Goal: Book appointment/travel/reservation

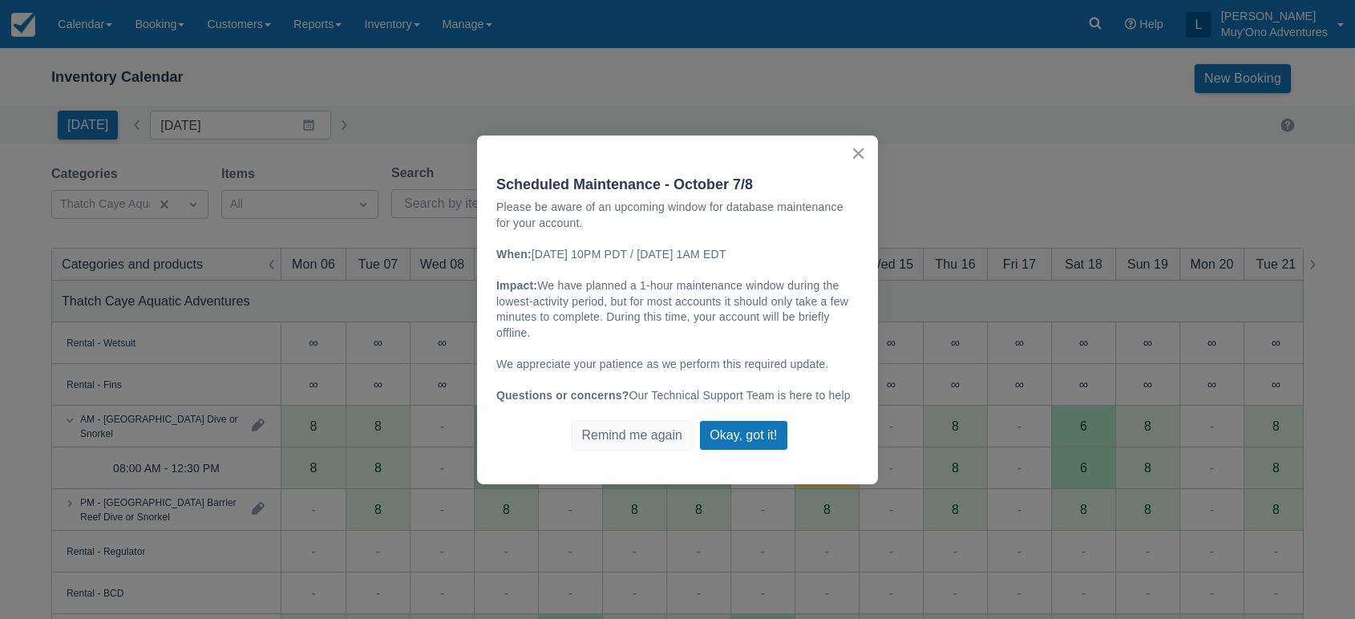
scroll to position [110, 0]
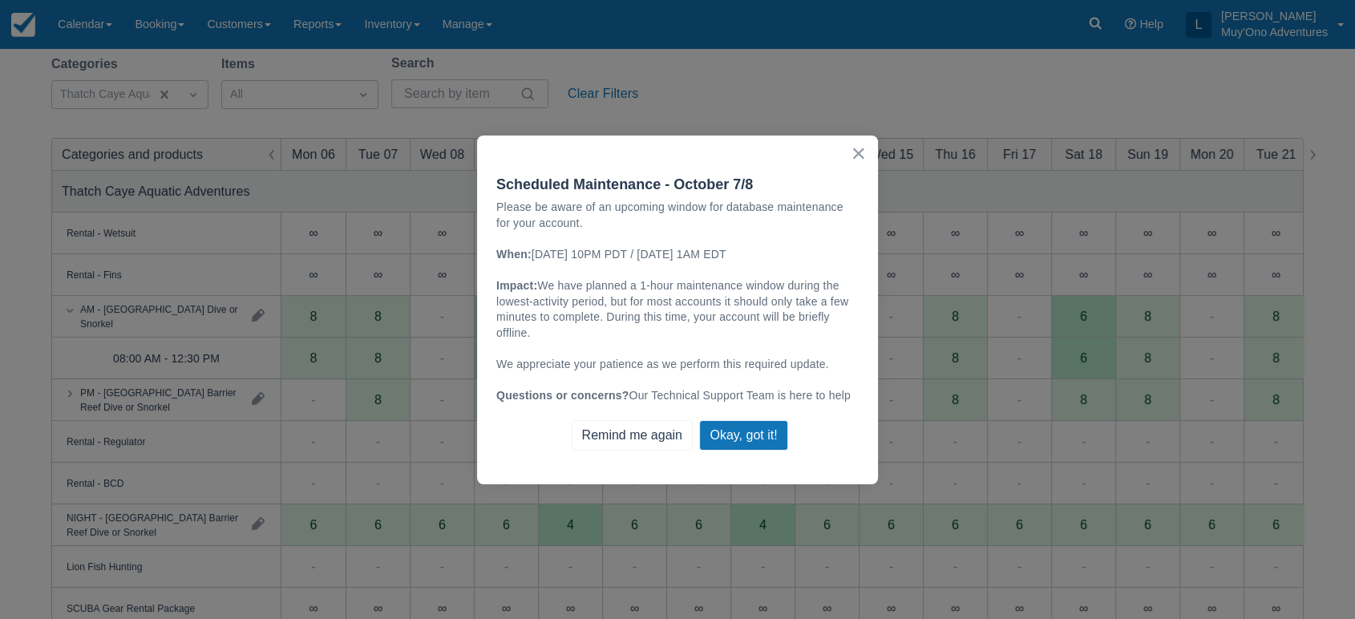
click at [673, 432] on button "Remind me again" at bounding box center [632, 435] width 121 height 30
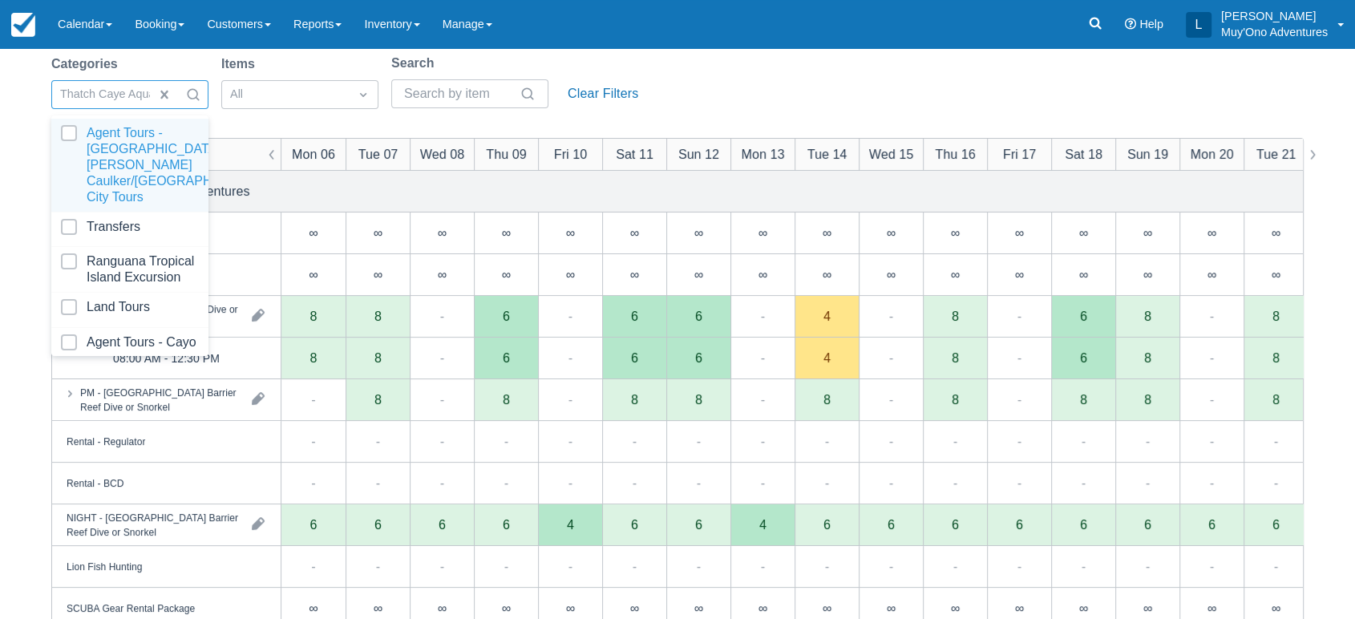
click at [201, 93] on div at bounding box center [193, 94] width 29 height 22
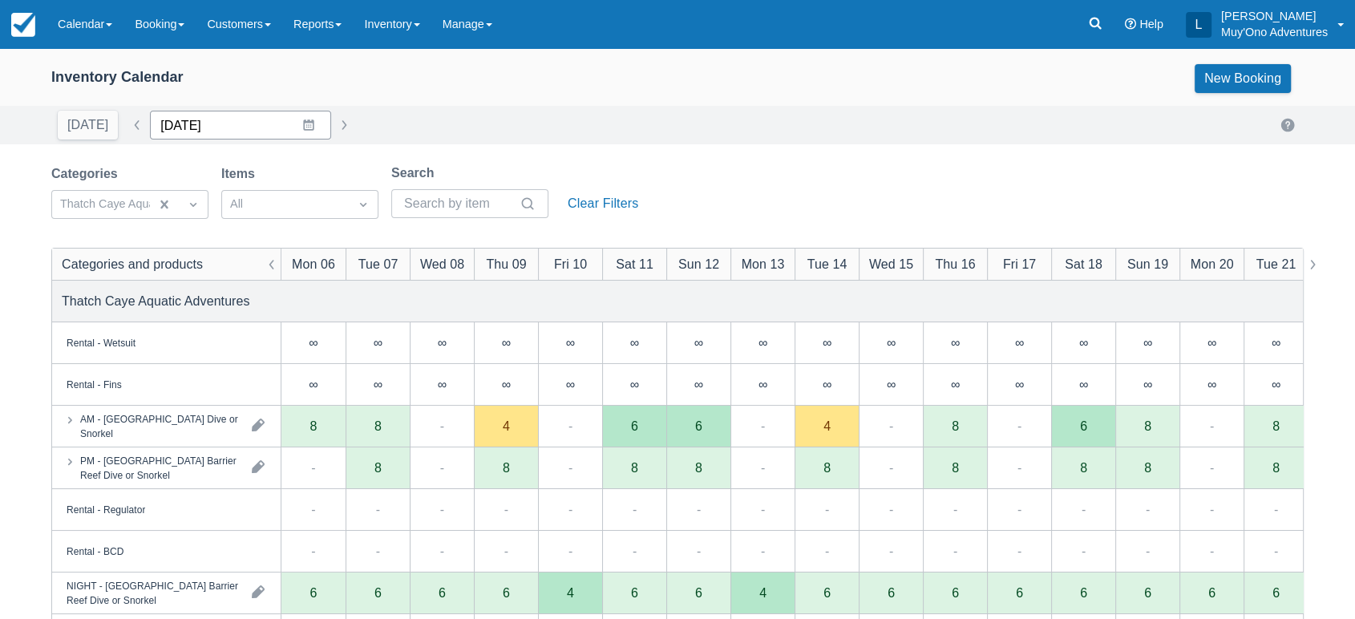
click at [301, 122] on input "[DATE]" at bounding box center [240, 125] width 181 height 29
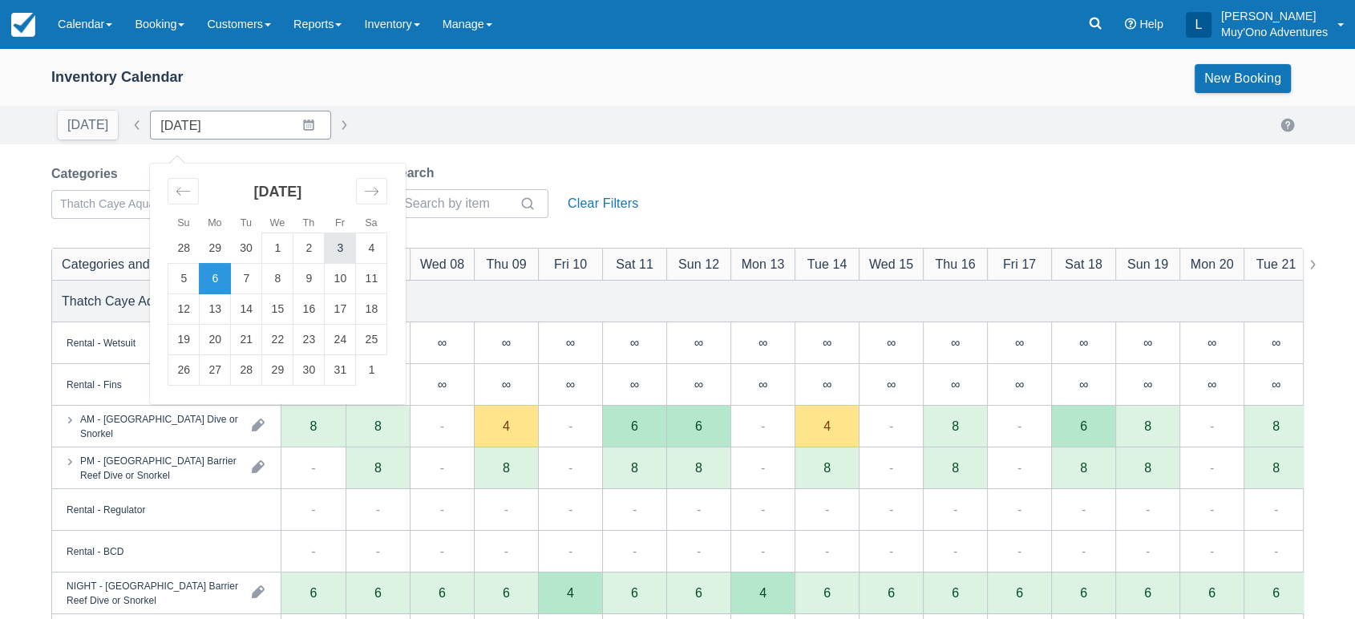
click at [327, 249] on td "3" at bounding box center [340, 248] width 31 height 30
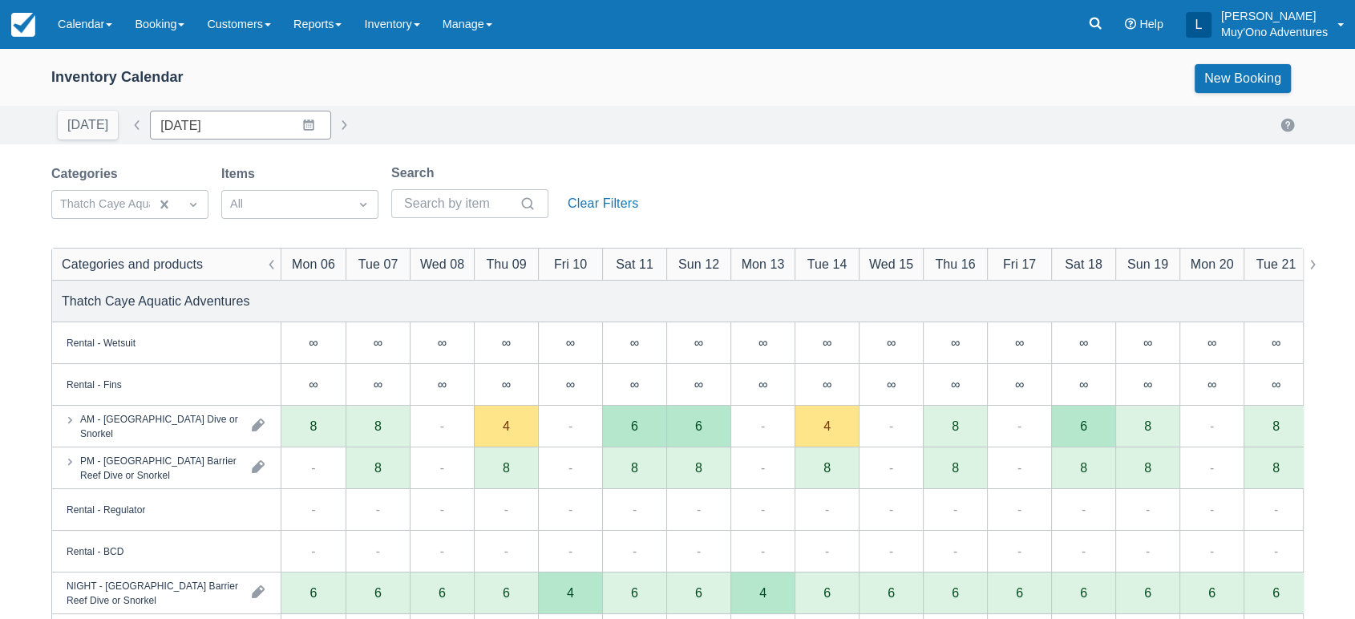
type input "10/03/25"
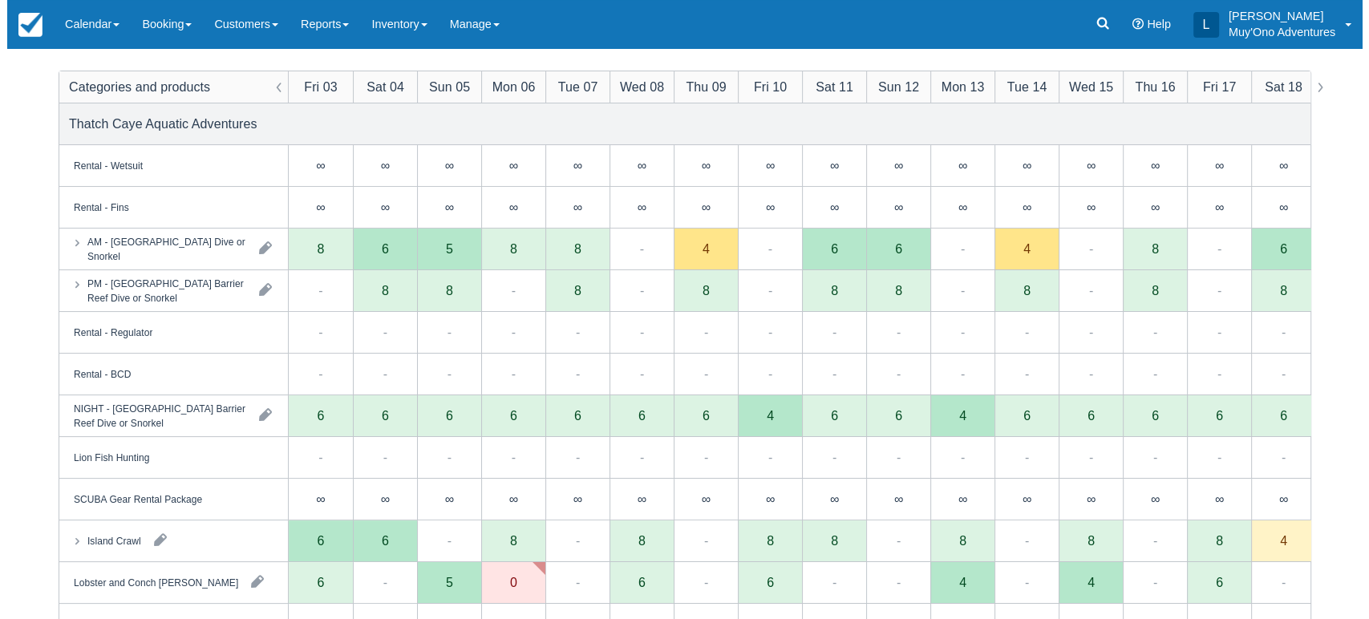
scroll to position [178, 0]
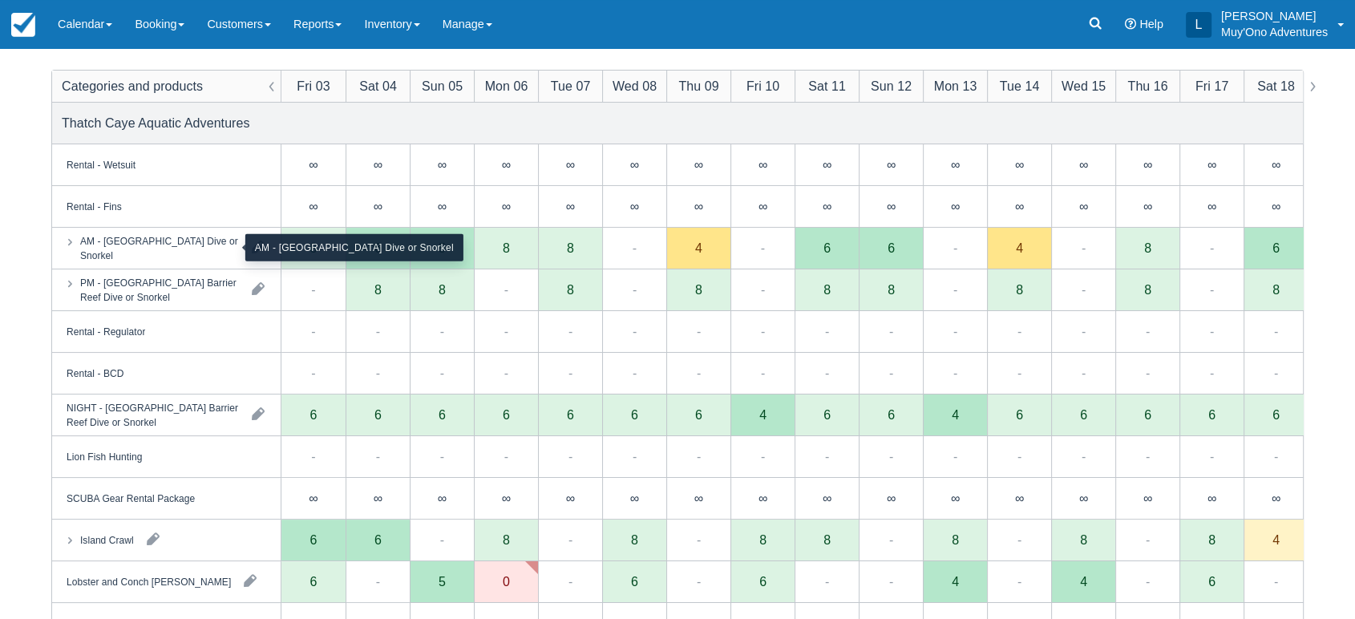
click at [204, 237] on div "AM - Belize Barrier Reef Dive or Snorkel" at bounding box center [159, 247] width 159 height 29
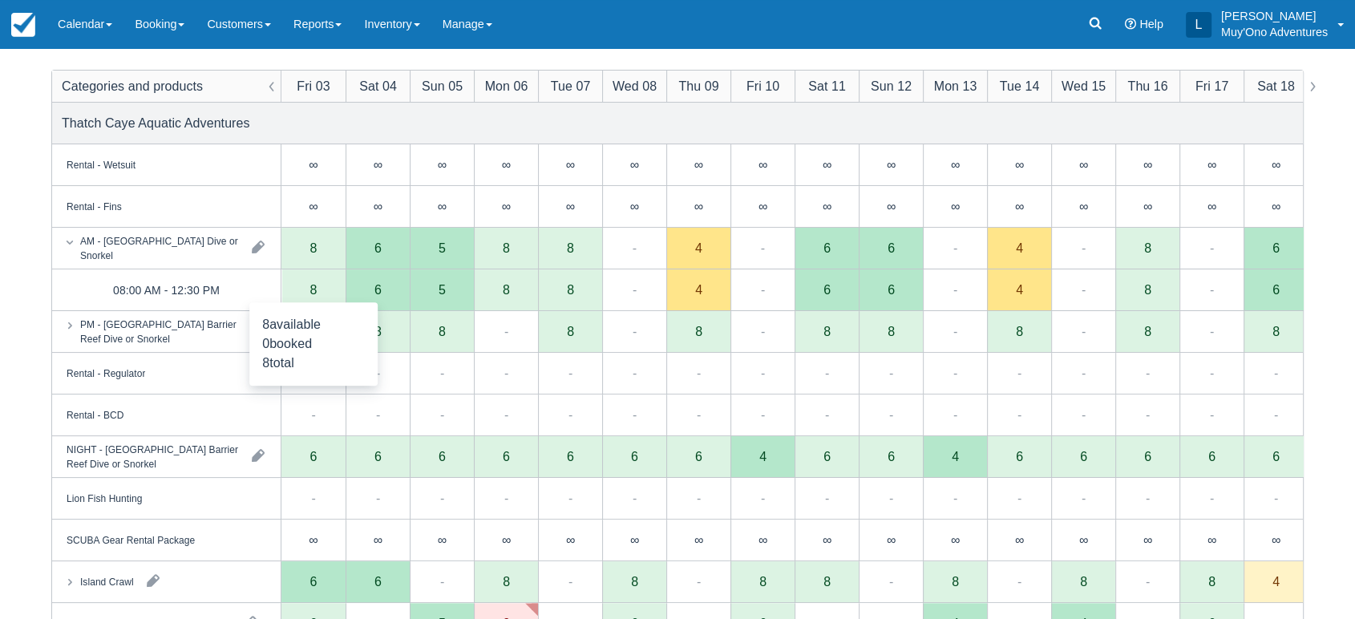
click at [308, 289] on div "8" at bounding box center [313, 290] width 64 height 42
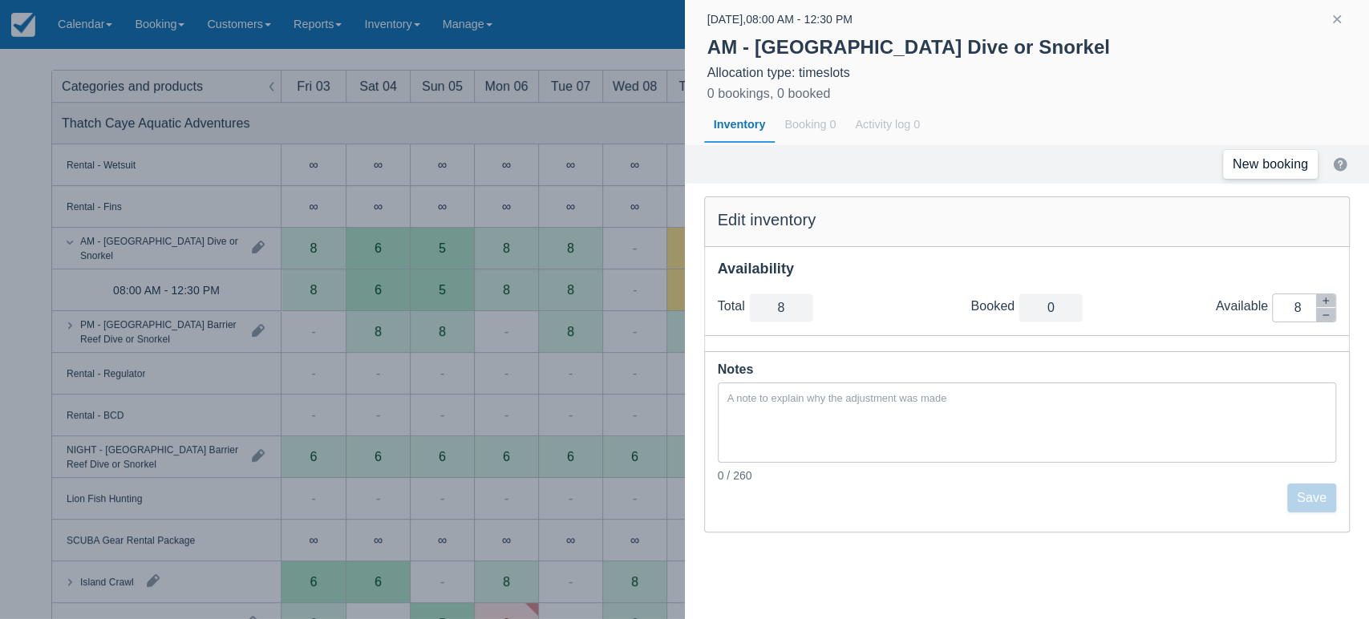
click at [1264, 160] on link "New booking" at bounding box center [1270, 164] width 95 height 29
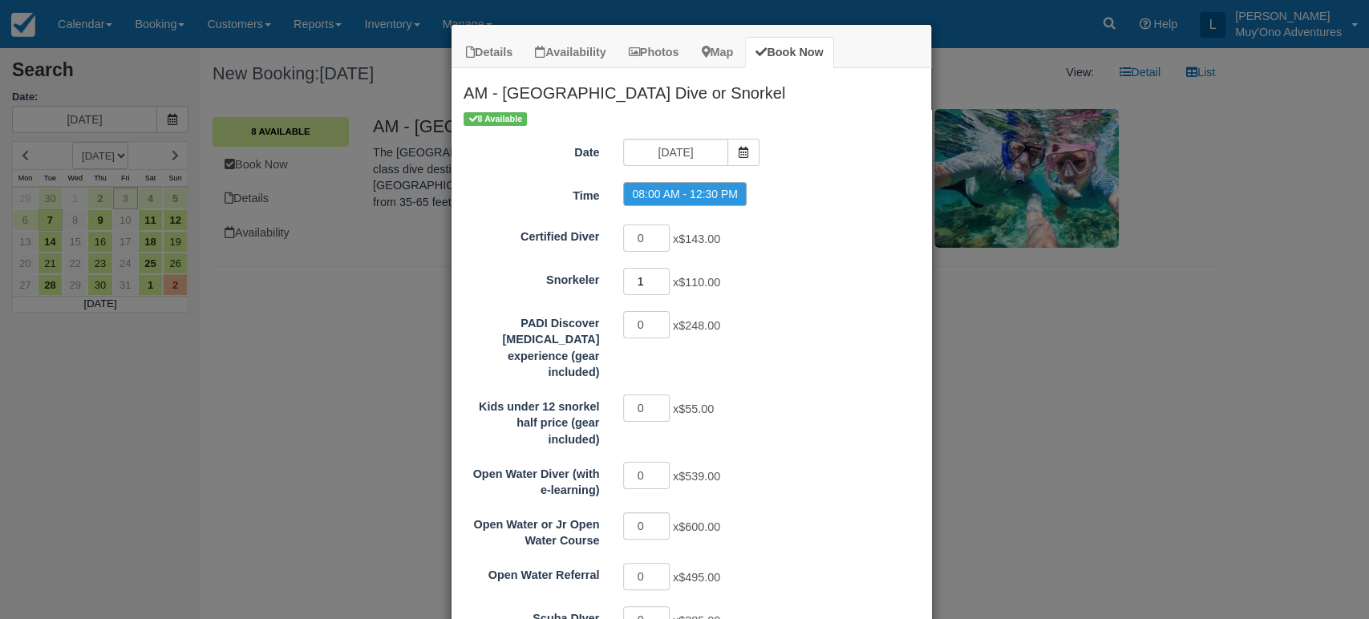
click at [653, 273] on input "1" at bounding box center [646, 281] width 47 height 27
type input "2"
click at [653, 273] on input "2" at bounding box center [646, 281] width 47 height 27
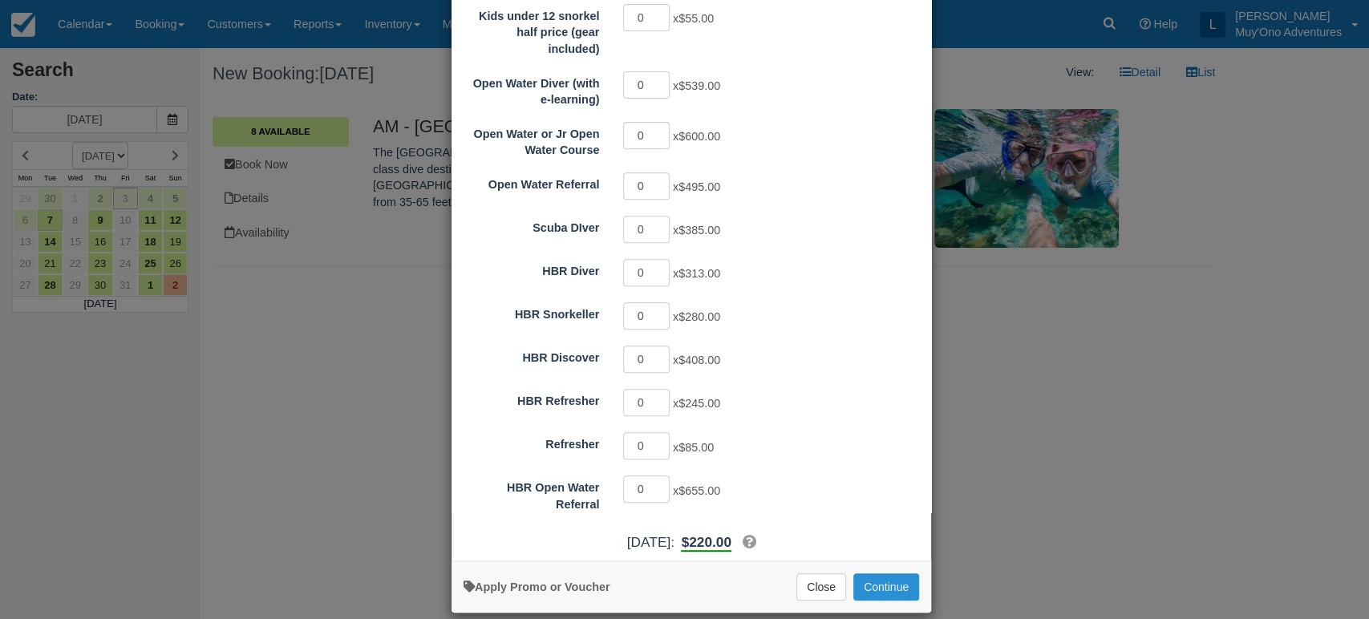
click at [864, 573] on button "Continue" at bounding box center [886, 586] width 66 height 27
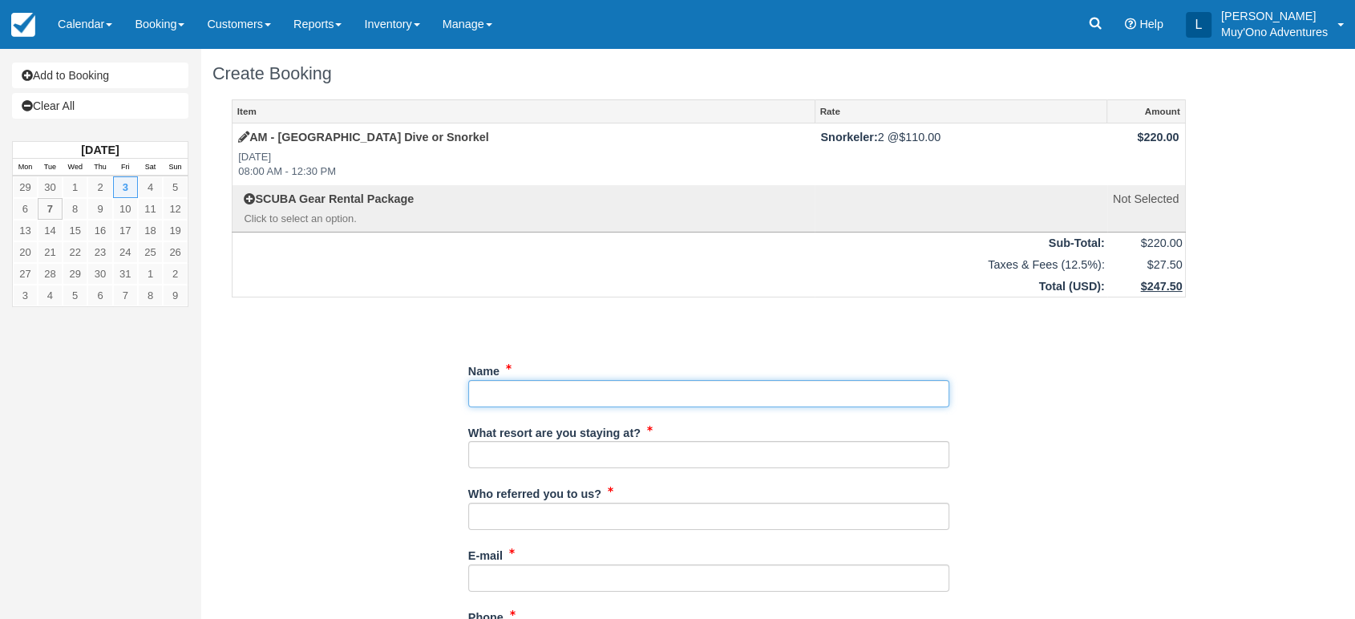
click at [512, 401] on input "Name" at bounding box center [708, 393] width 481 height 27
paste input "Sierra Whyte"
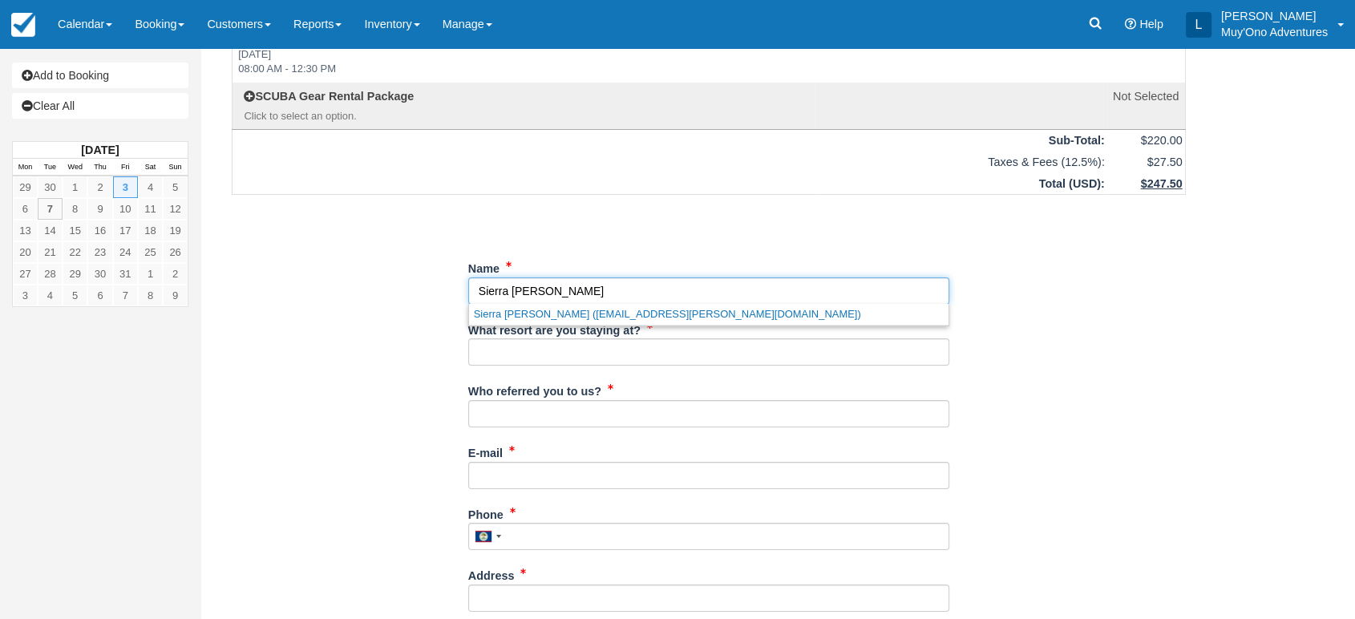
scroll to position [105, 0]
type input "Sierra Whyte"
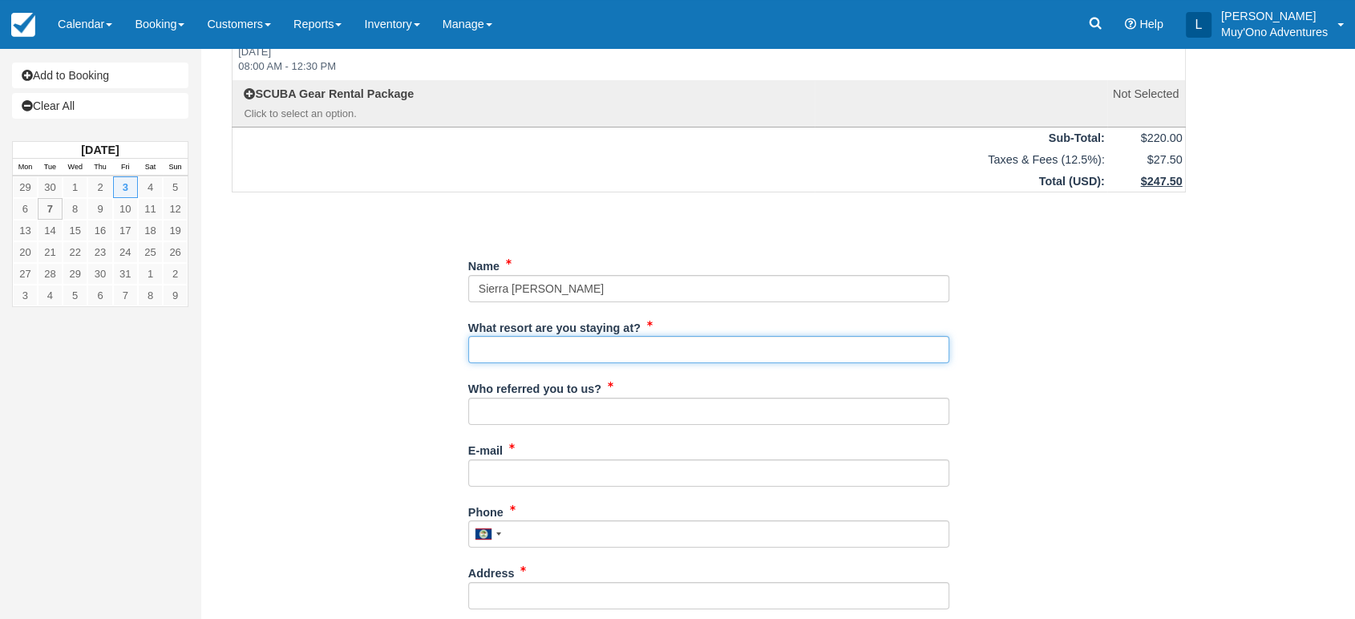
click at [542, 350] on input "What resort are you staying at?" at bounding box center [708, 349] width 481 height 27
type input "Thatch Caye"
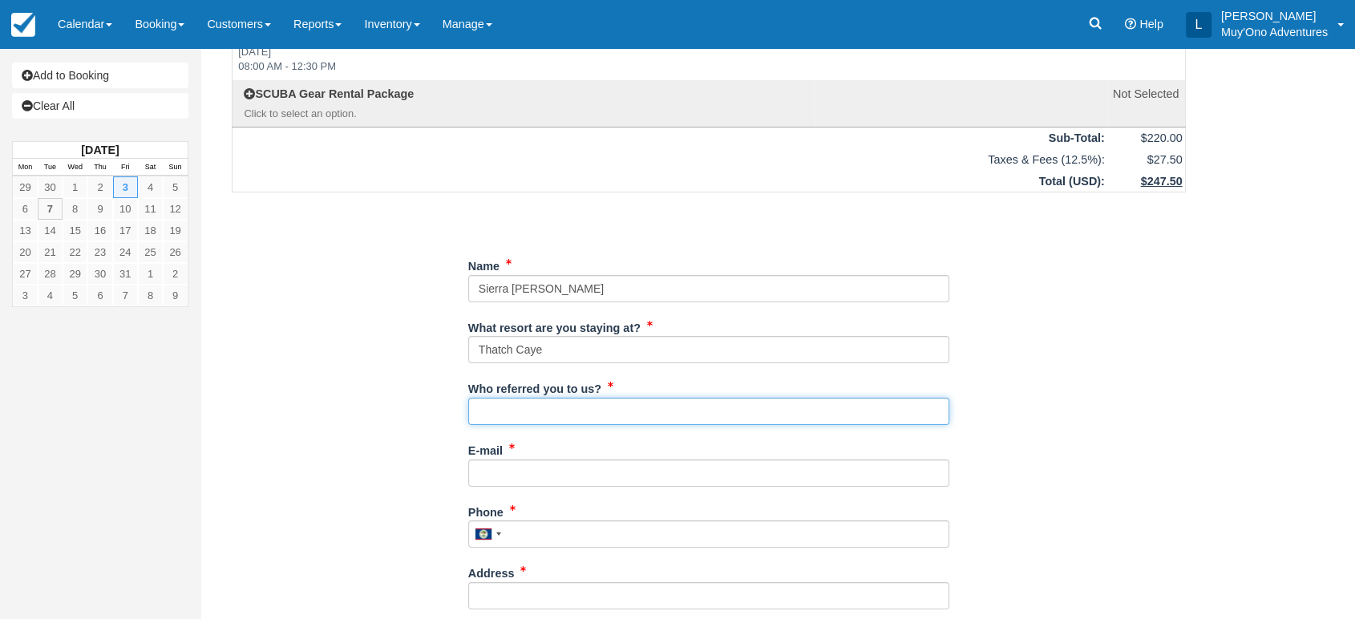
click at [548, 408] on input "Who referred you to us?" at bounding box center [708, 411] width 481 height 27
type input "LUIS"
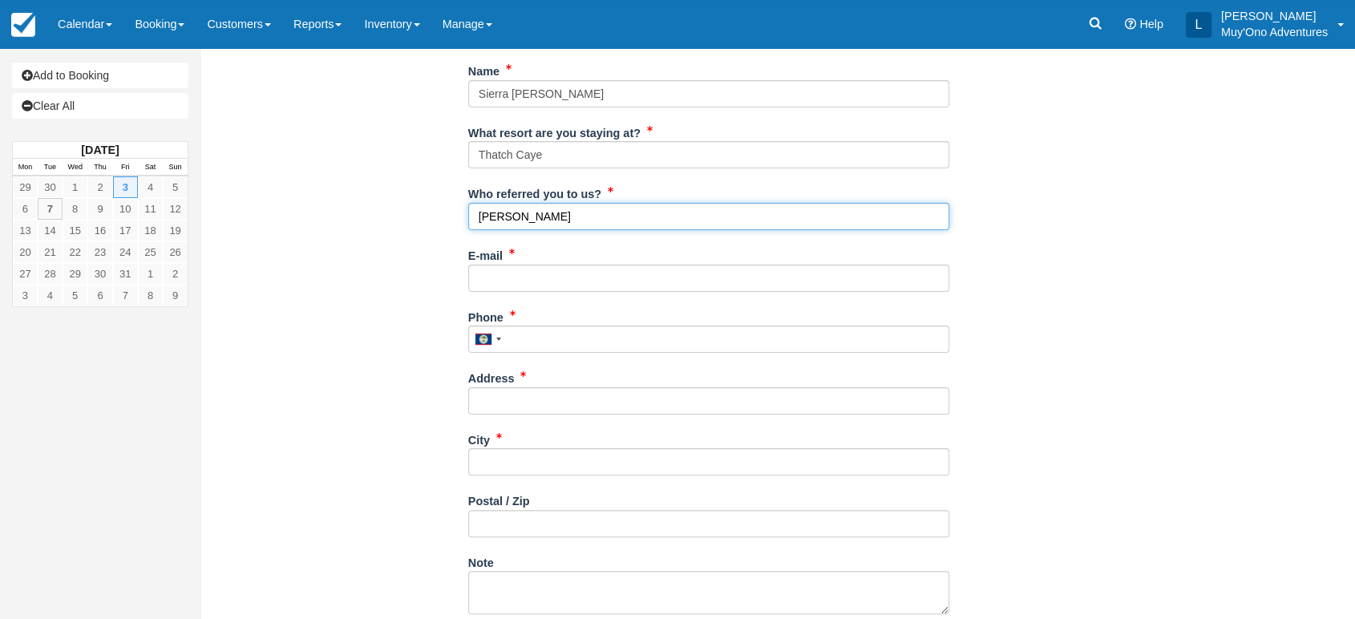
scroll to position [301, 0]
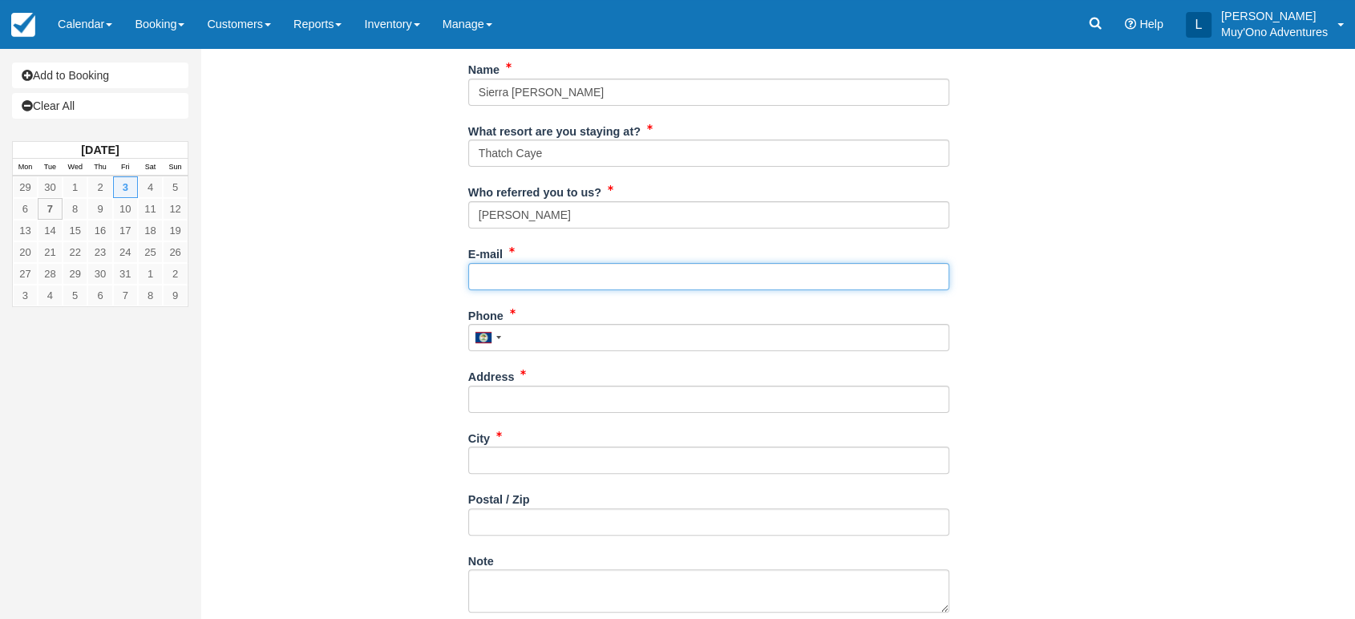
click at [523, 277] on input "E-mail" at bounding box center [708, 276] width 481 height 27
paste input "sierra.whyte@yahoo.com"
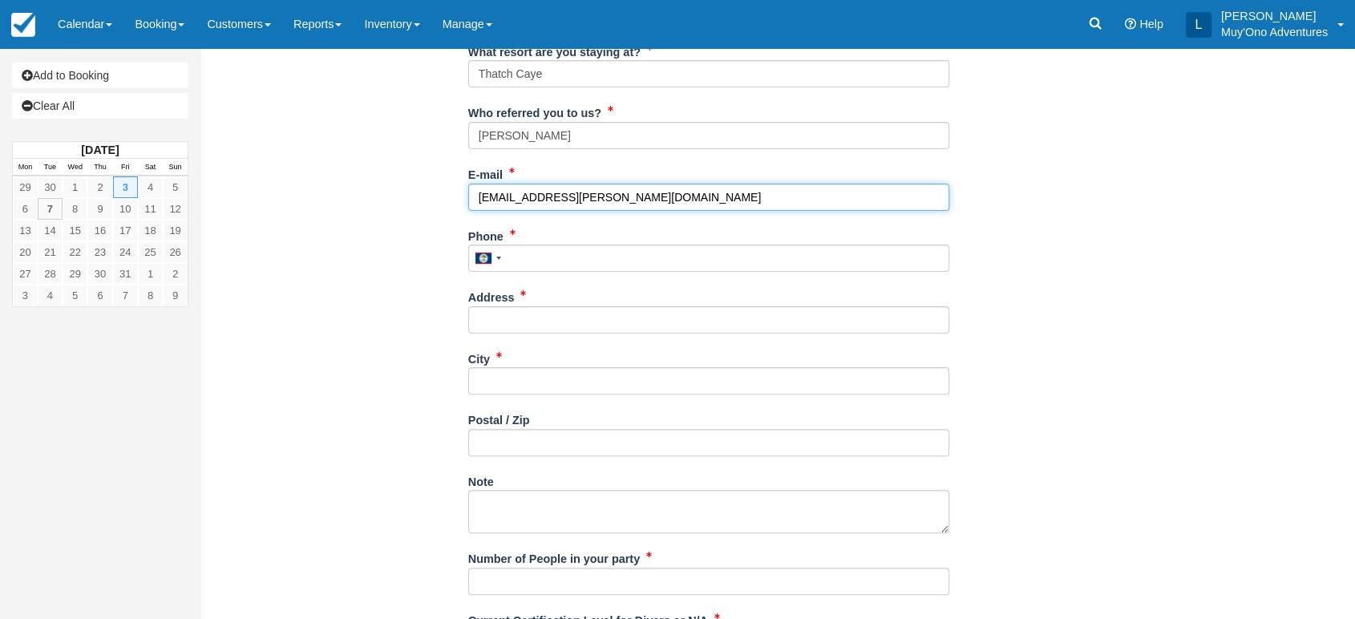
scroll to position [396, 0]
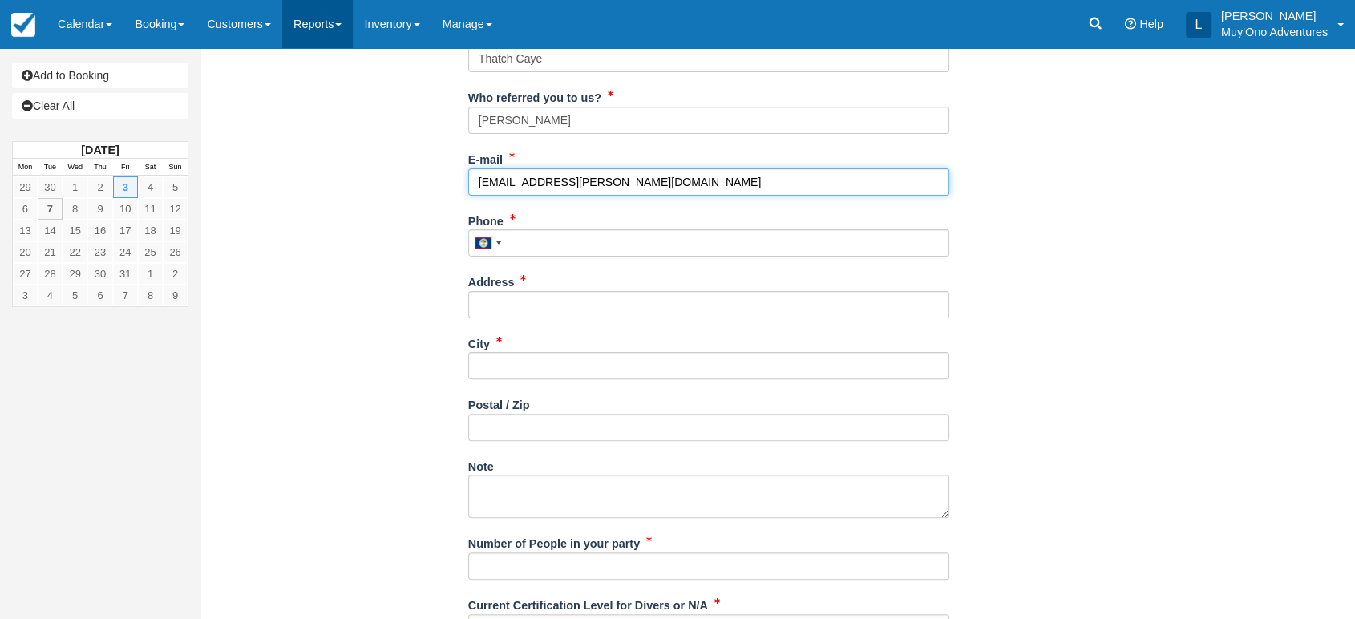
type input "sierra.whyte@yahoo.com"
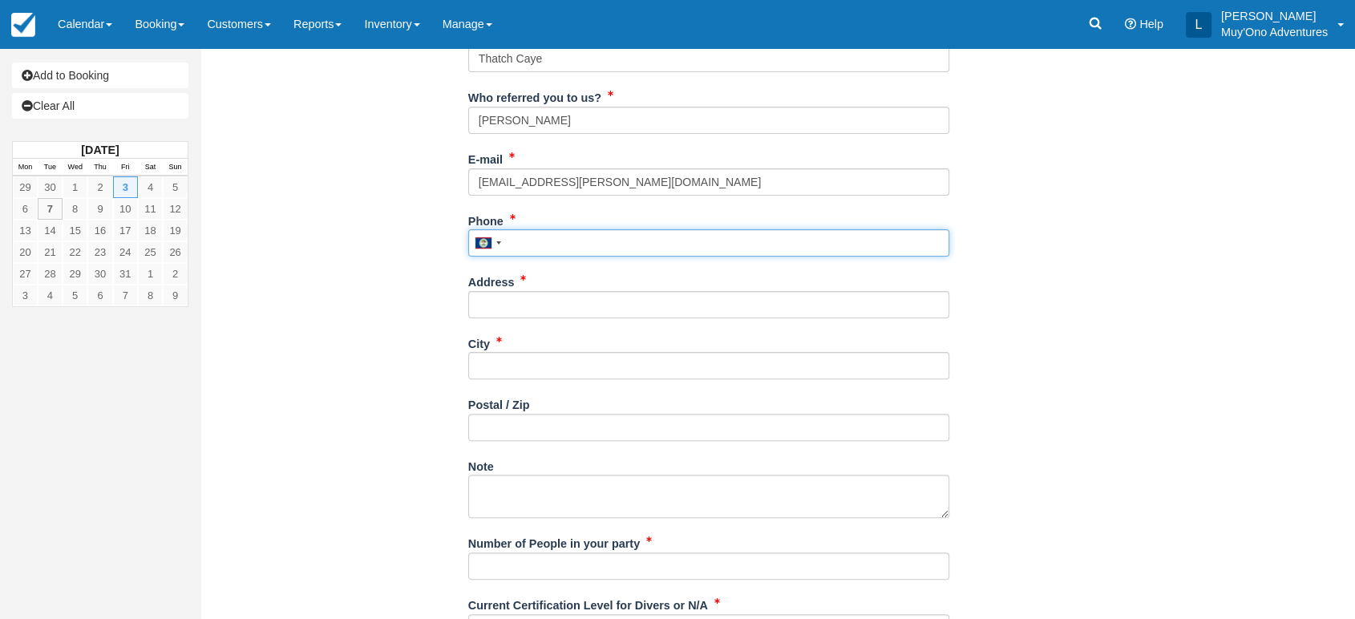
click at [566, 244] on input "Phone" at bounding box center [708, 242] width 481 height 27
paste input "2677704913"
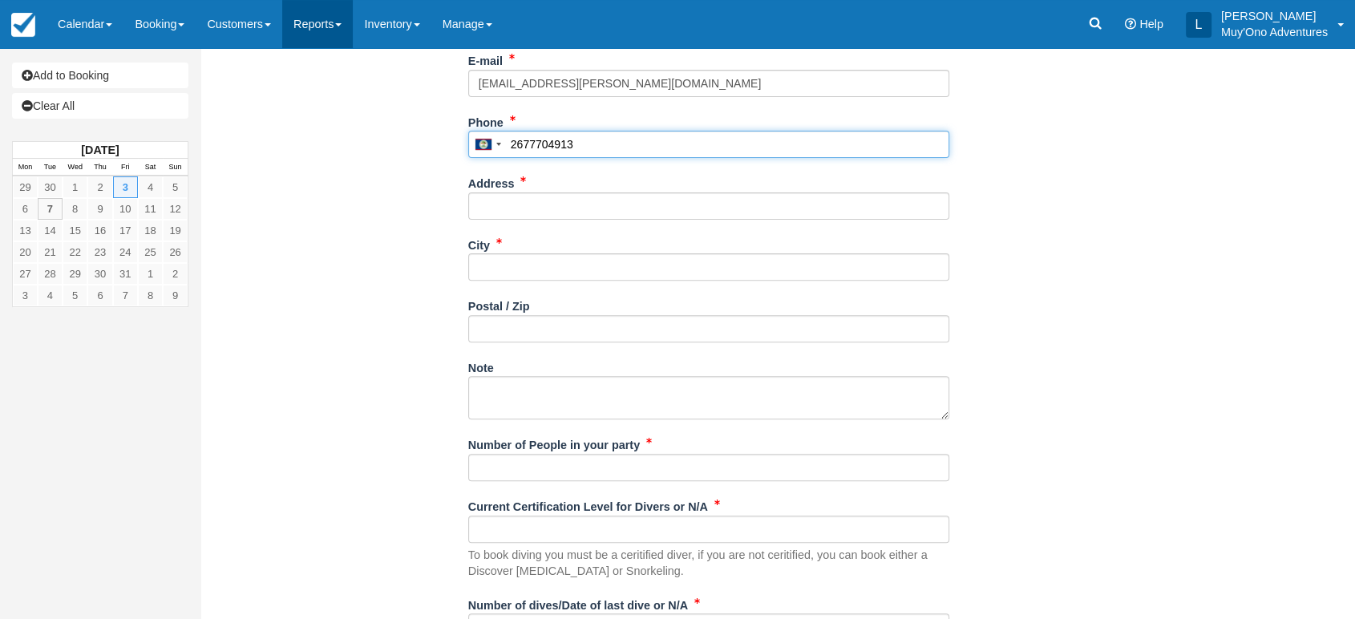
type input "2677704913"
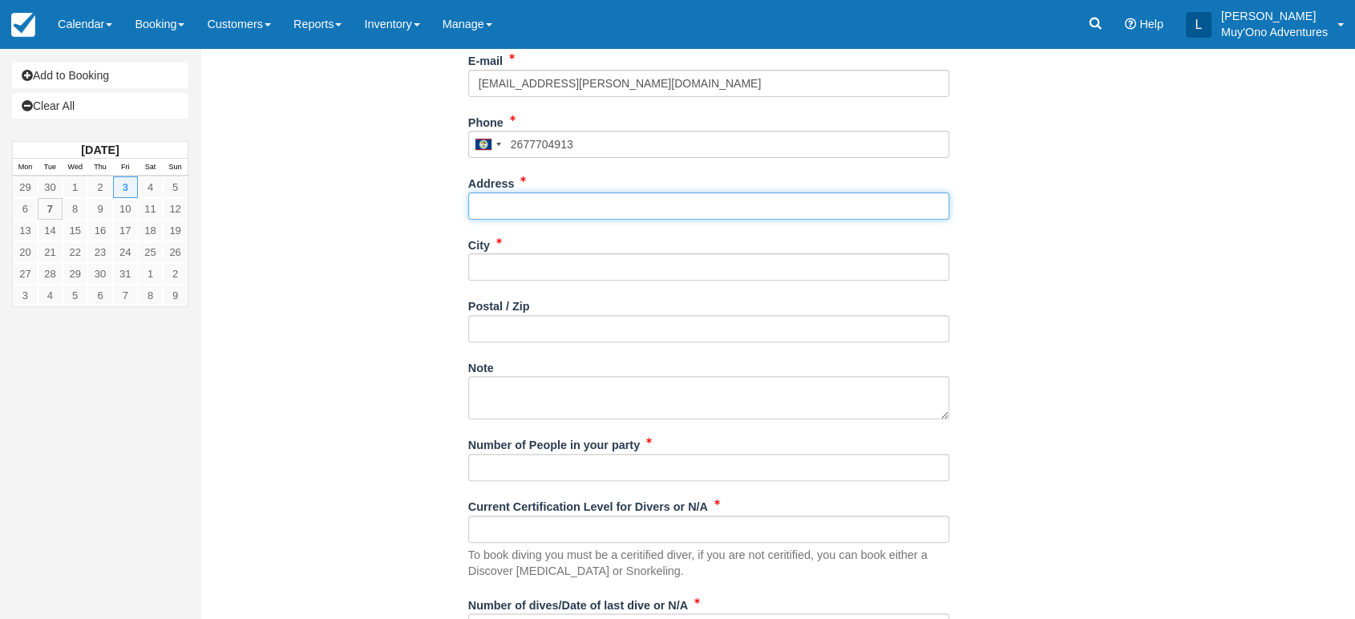
click at [554, 210] on input "Address" at bounding box center [708, 205] width 481 height 27
paste input "[PERSON_NAME][GEOGRAPHIC_DATA]"
type input "[PERSON_NAME][GEOGRAPHIC_DATA]"
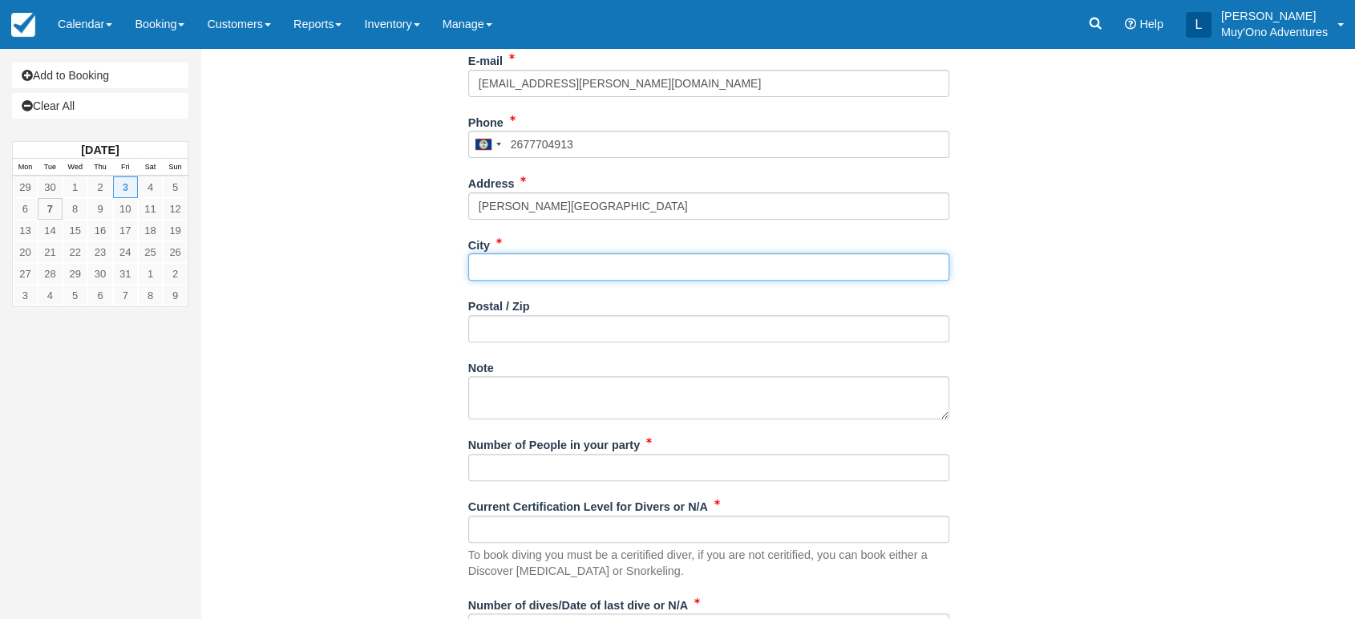
click at [532, 268] on input "City" at bounding box center [708, 266] width 481 height 27
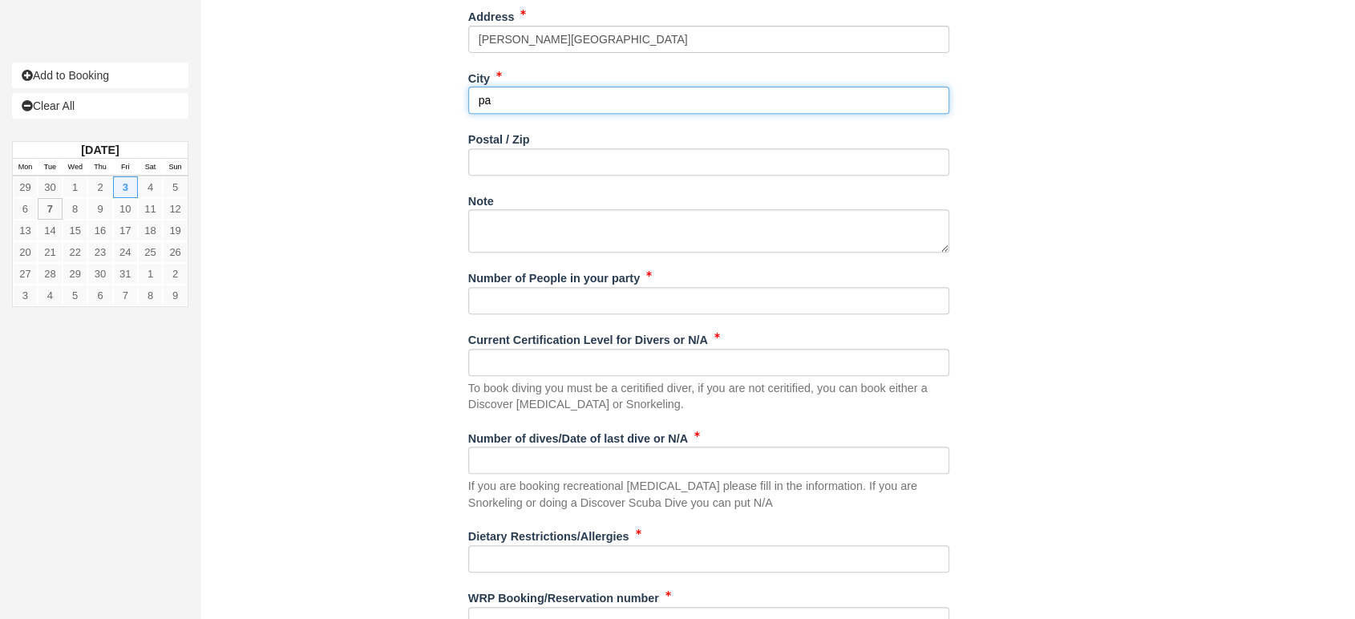
scroll to position [726, 0]
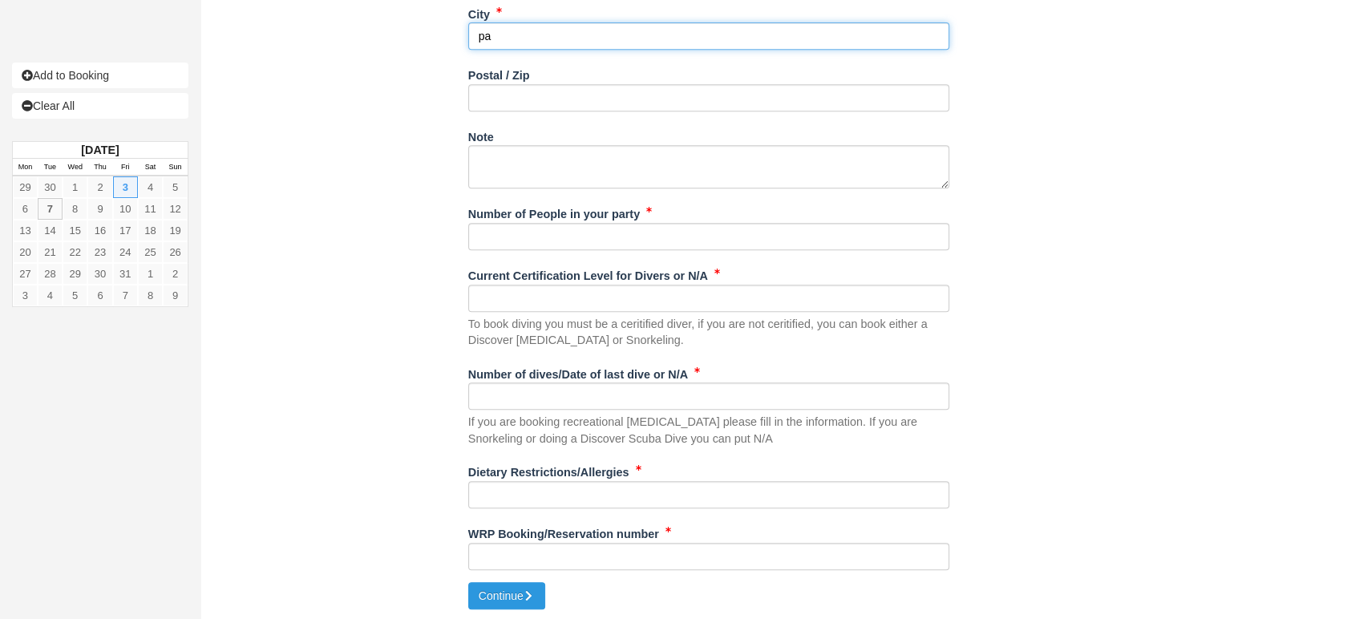
type input "pa"
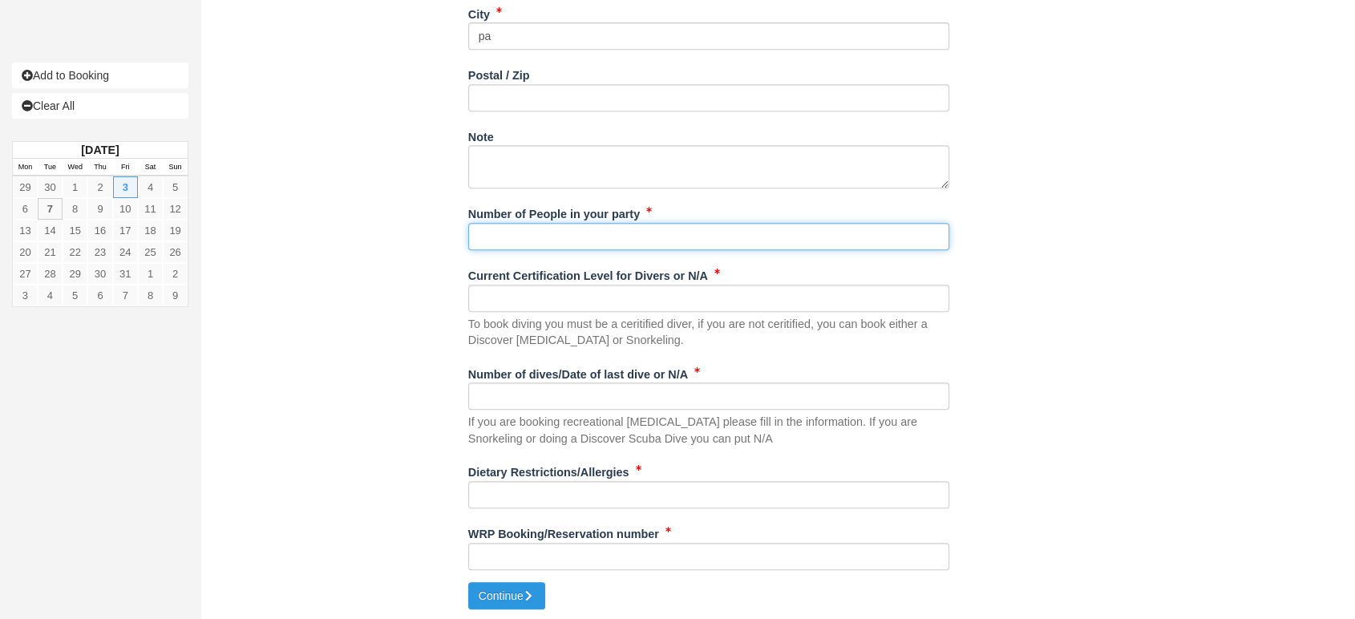
click at [547, 237] on input "Number of People in your party" at bounding box center [708, 236] width 481 height 27
type input "2"
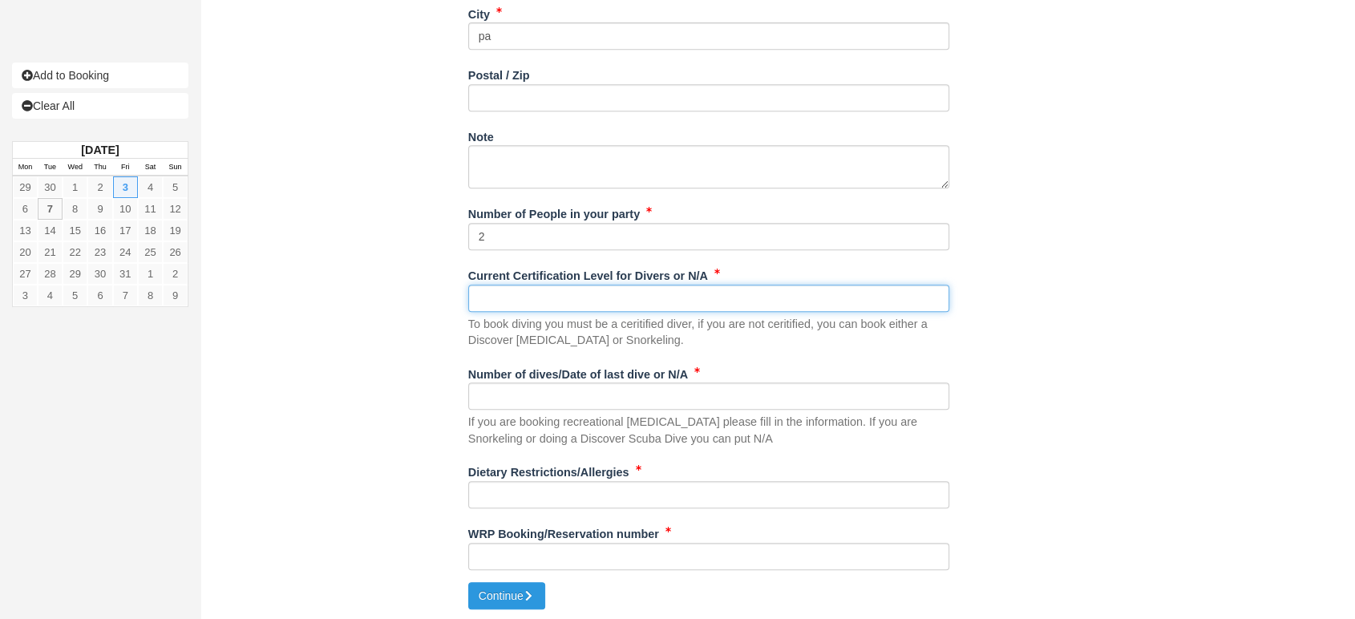
click at [547, 306] on input "Current Certification Level for Divers or N/A" at bounding box center [708, 298] width 481 height 27
type input "na"
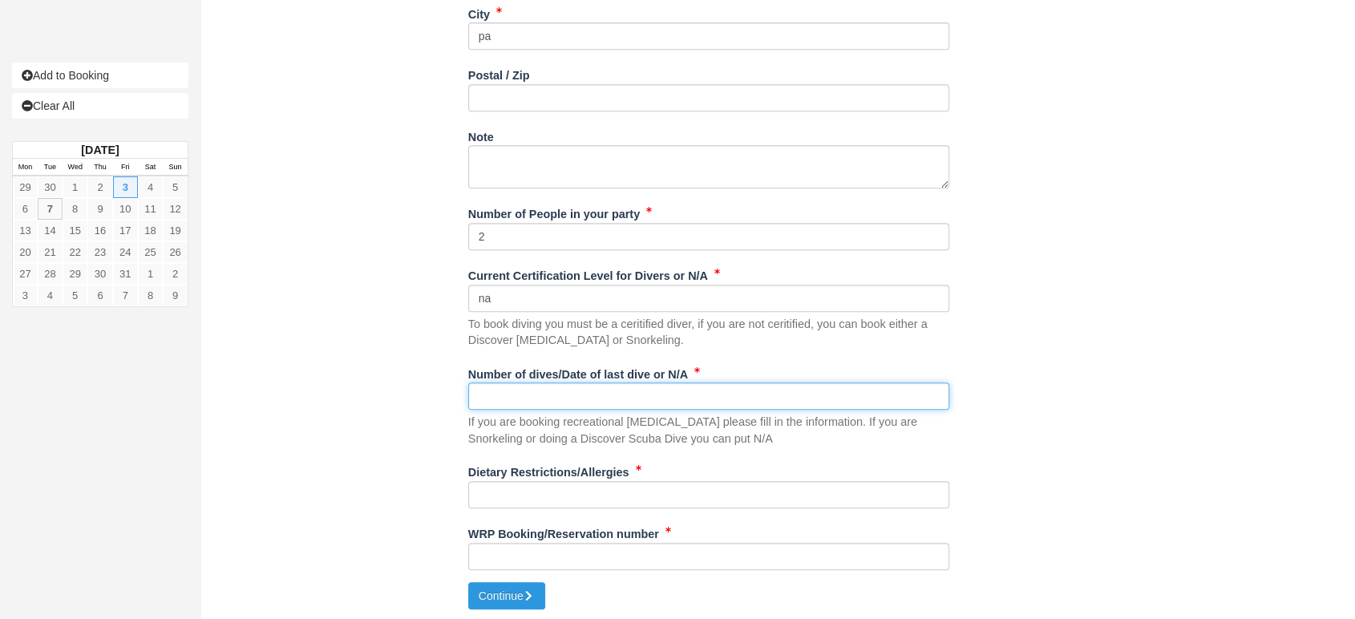
click at [501, 390] on input "Number of dives/Date of last dive or N/A" at bounding box center [708, 395] width 481 height 27
type input "na"
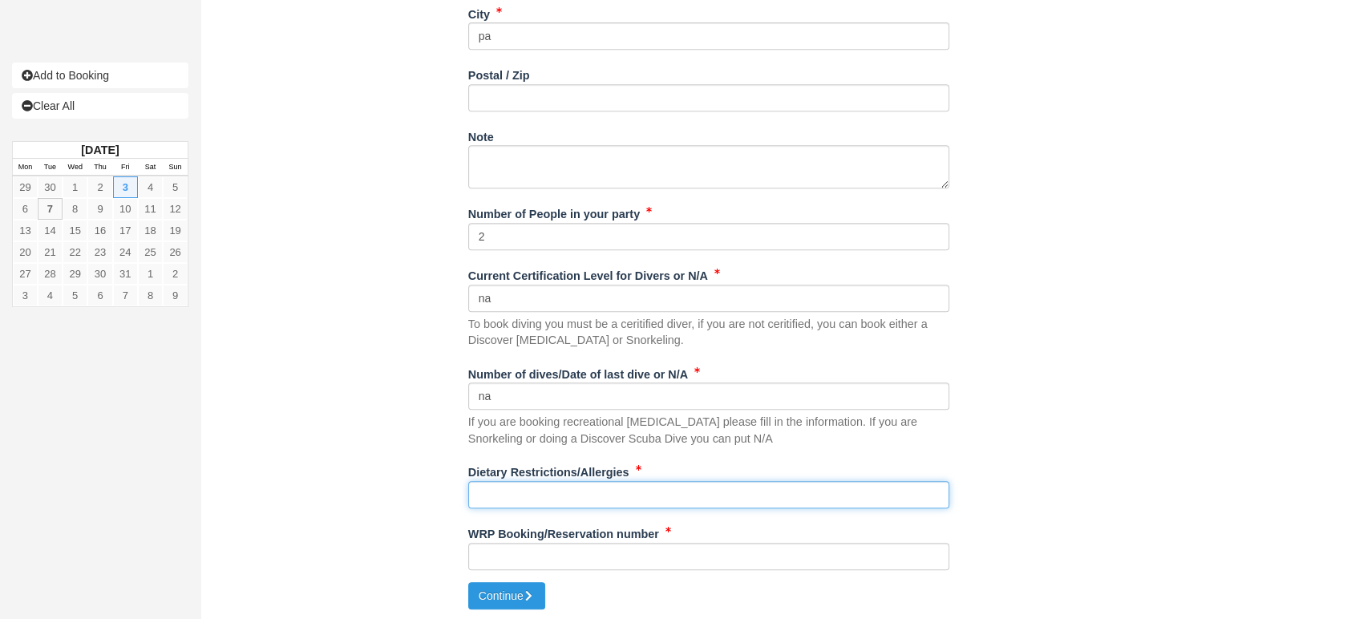
click at [488, 486] on input "Dietary Restrictions/Allergies" at bounding box center [708, 494] width 481 height 27
type input "na"
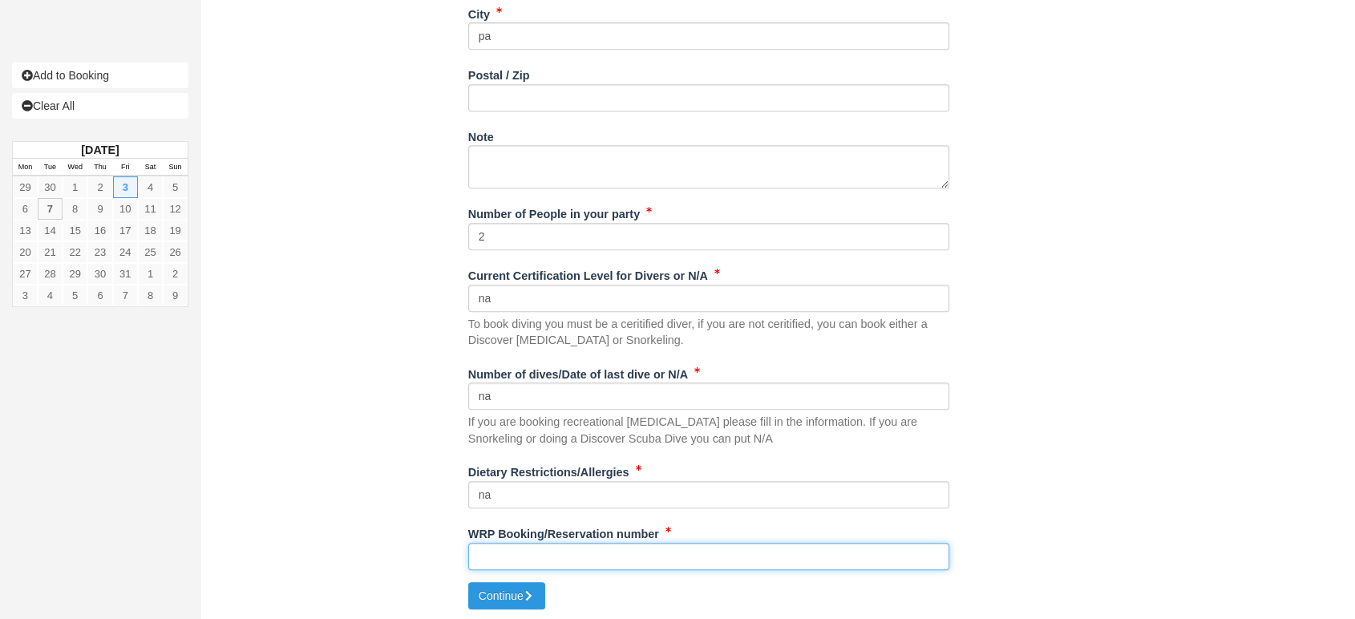
click at [540, 560] on input "WRP Booking/Reservation number" at bounding box center [708, 556] width 481 height 27
paste input "#BB25060617676419"
type input "#BB25060617676419"
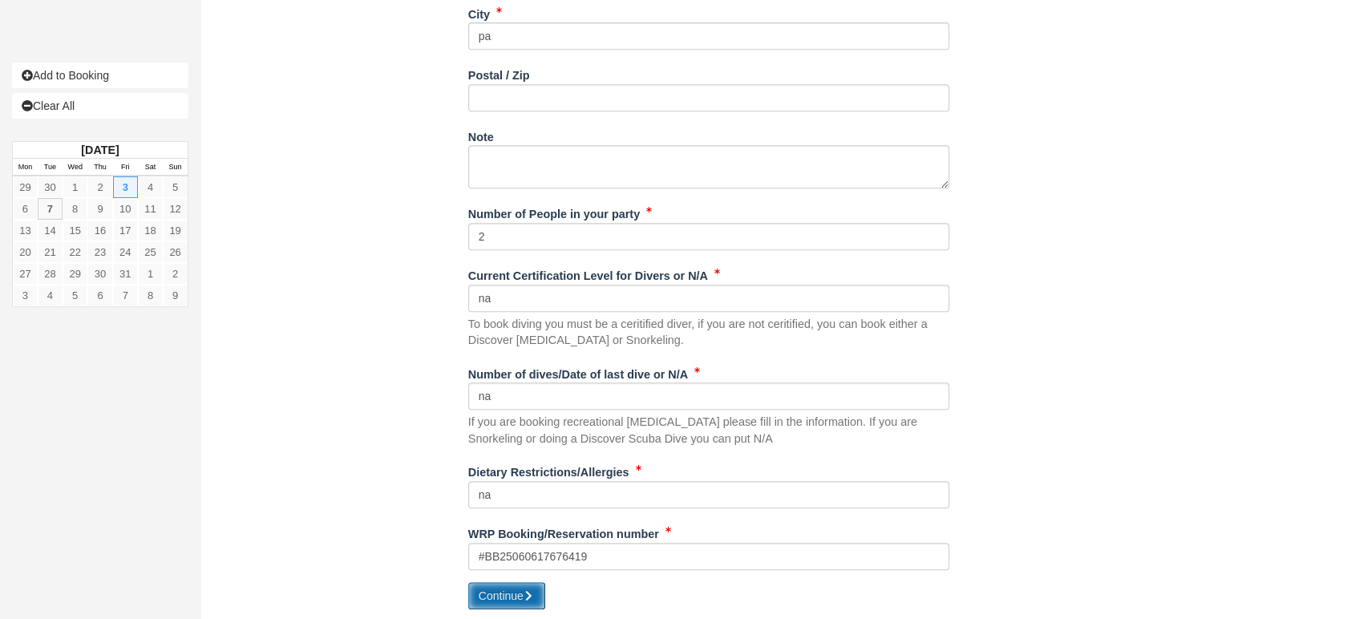
click at [498, 589] on button "Continue" at bounding box center [506, 595] width 77 height 27
type input "+5012677704913"
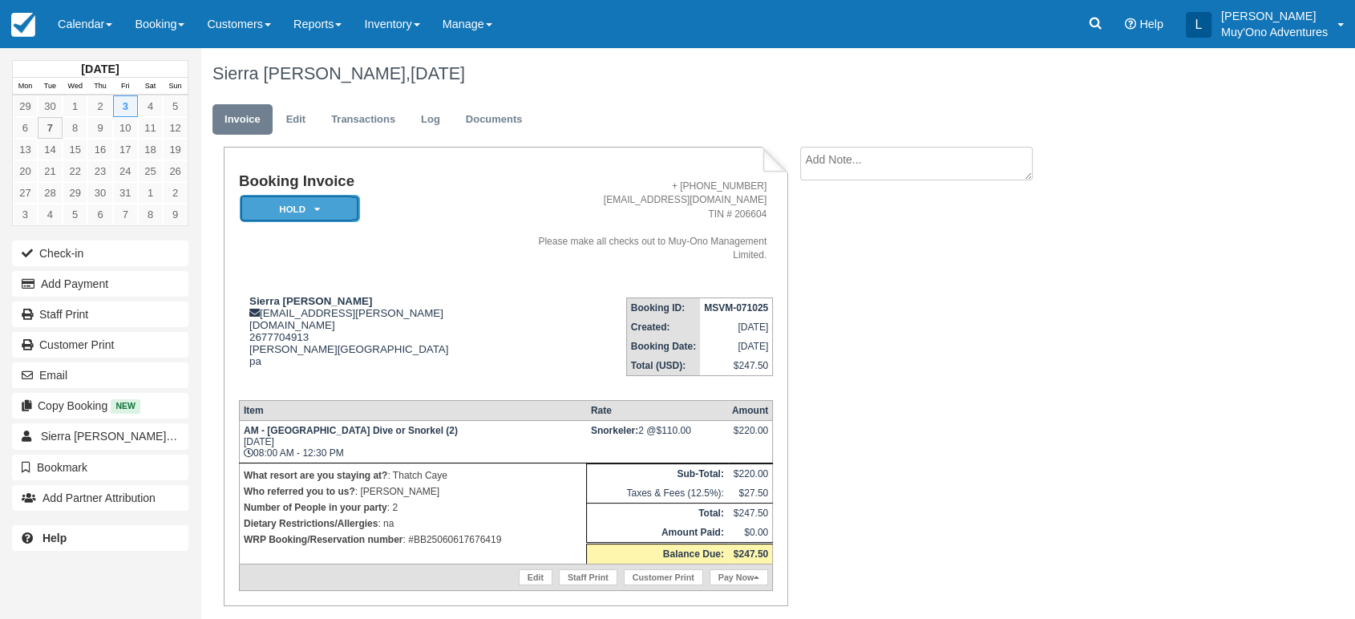
click at [326, 215] on em "HOLD" at bounding box center [300, 209] width 120 height 28
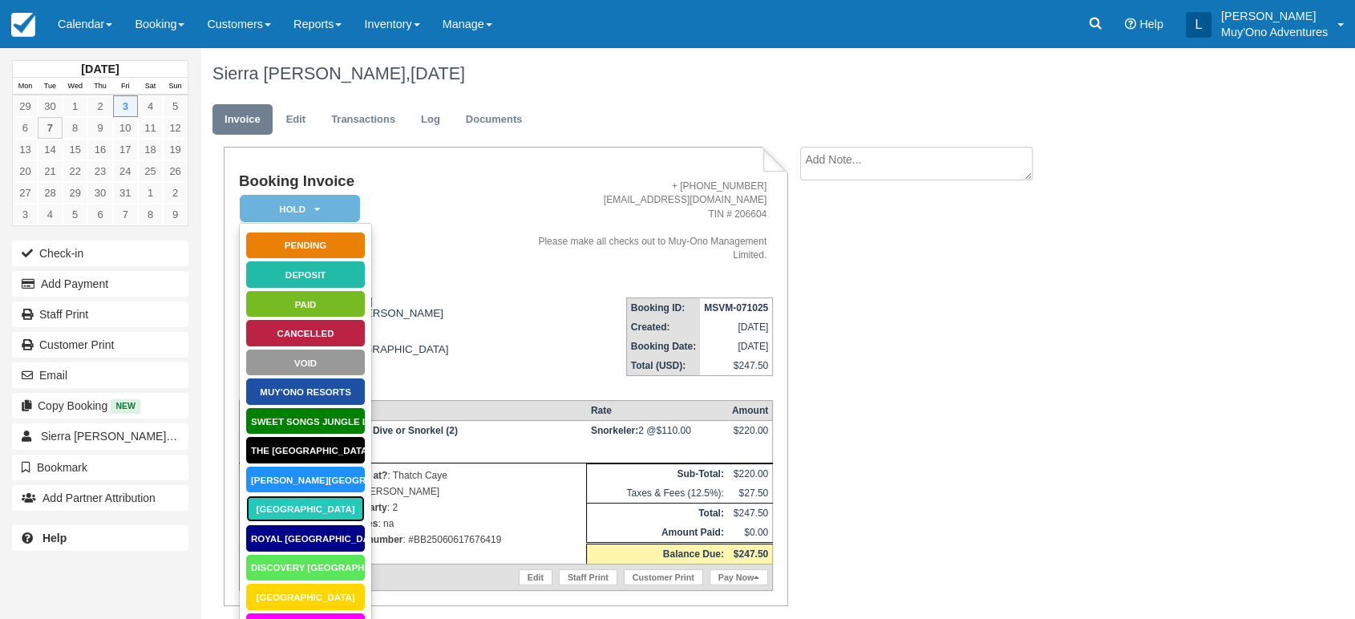
click at [306, 506] on link "[GEOGRAPHIC_DATA]" at bounding box center [305, 509] width 120 height 28
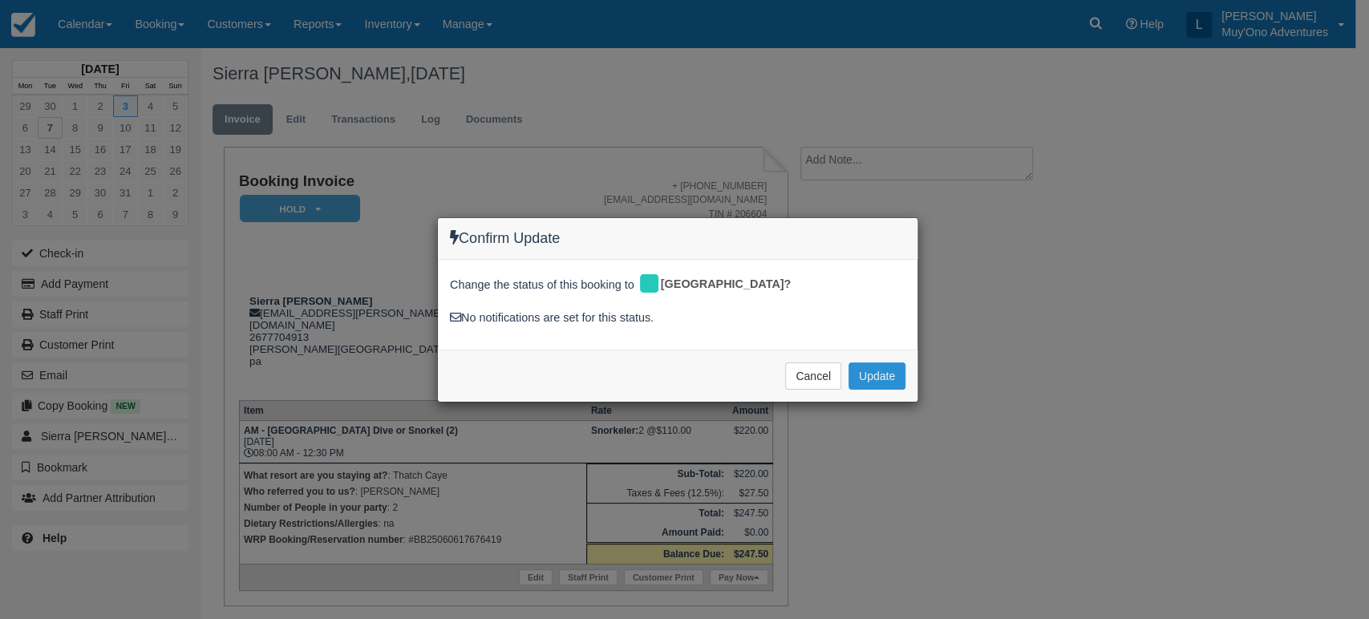
click at [896, 377] on button "Update" at bounding box center [876, 375] width 57 height 27
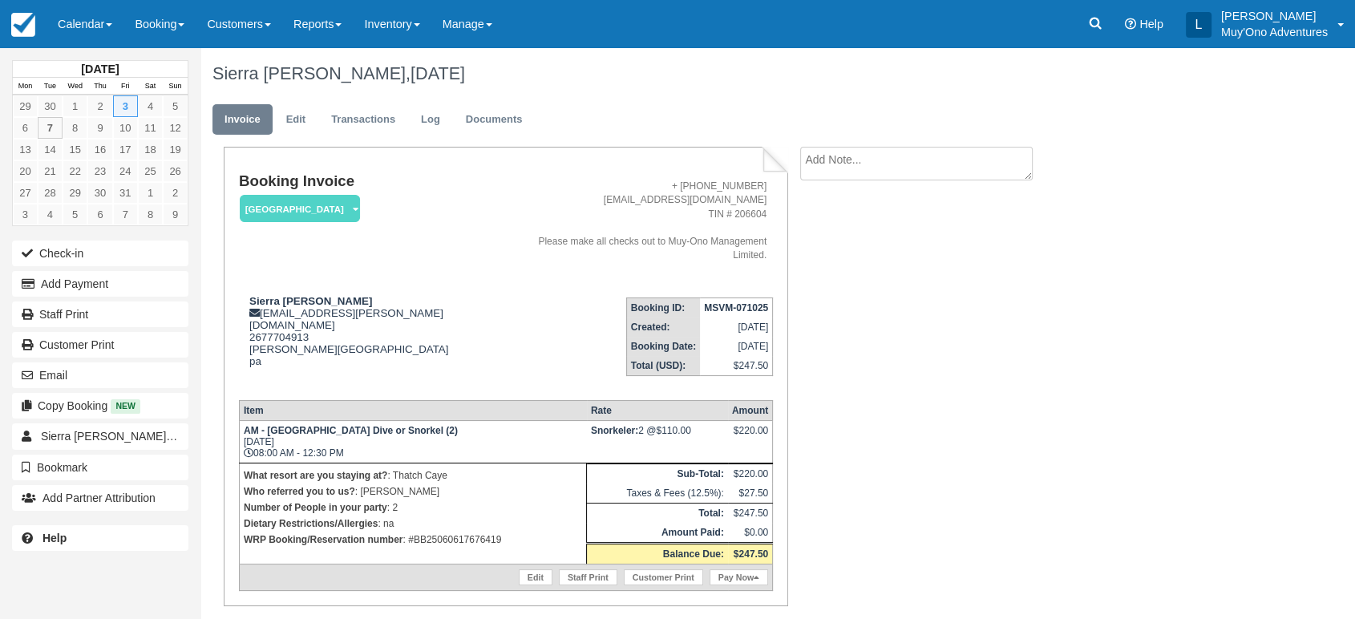
click at [737, 302] on strong "MSVM-071025" at bounding box center [736, 307] width 64 height 11
copy tbody "MSVM-071025"
